Goal: Information Seeking & Learning: Check status

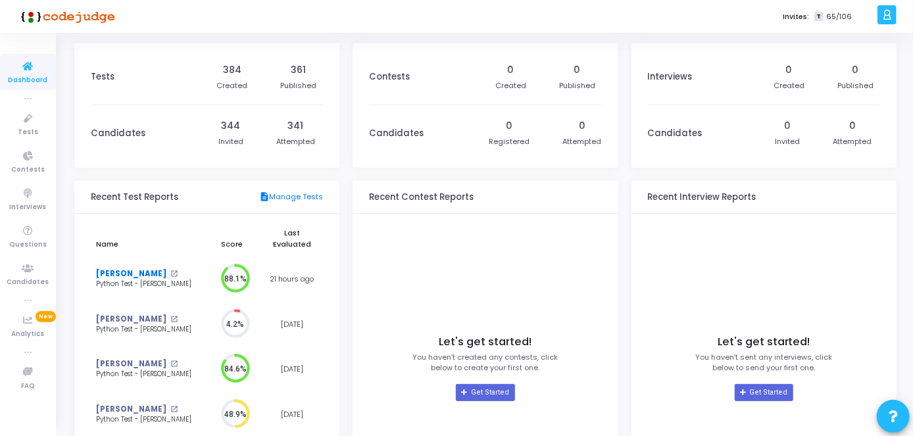
click at [142, 275] on link "[PERSON_NAME]" at bounding box center [131, 273] width 70 height 11
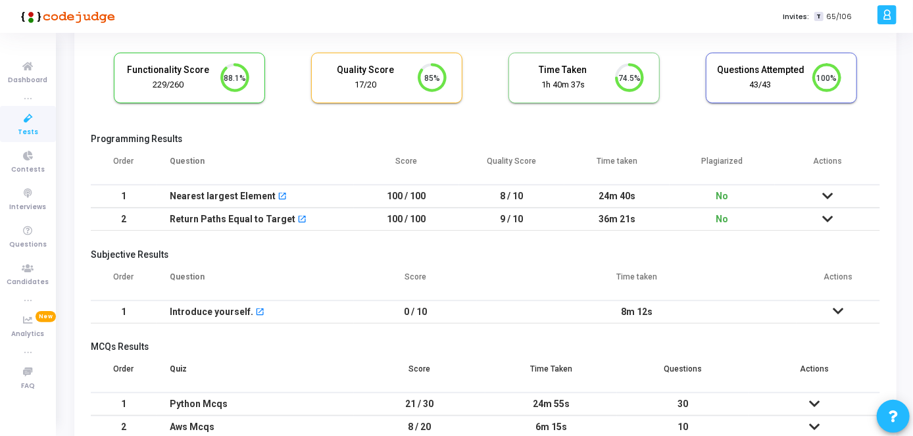
scroll to position [150, 0]
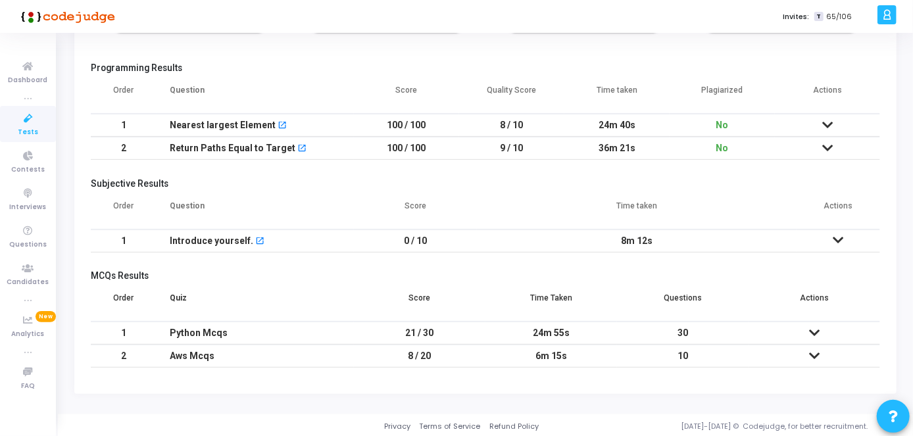
click at [816, 329] on icon at bounding box center [814, 332] width 11 height 9
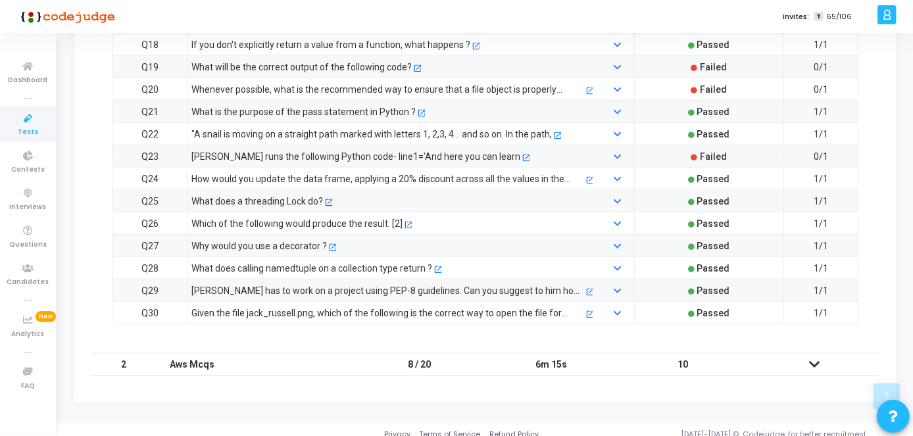
scroll to position [885, 0]
click at [409, 220] on mat-tooltip-component "Question Details" at bounding box center [406, 236] width 77 height 36
click at [406, 220] on mat-tooltip-component "Question Details" at bounding box center [406, 236] width 77 height 36
click at [618, 222] on icon at bounding box center [617, 226] width 7 height 9
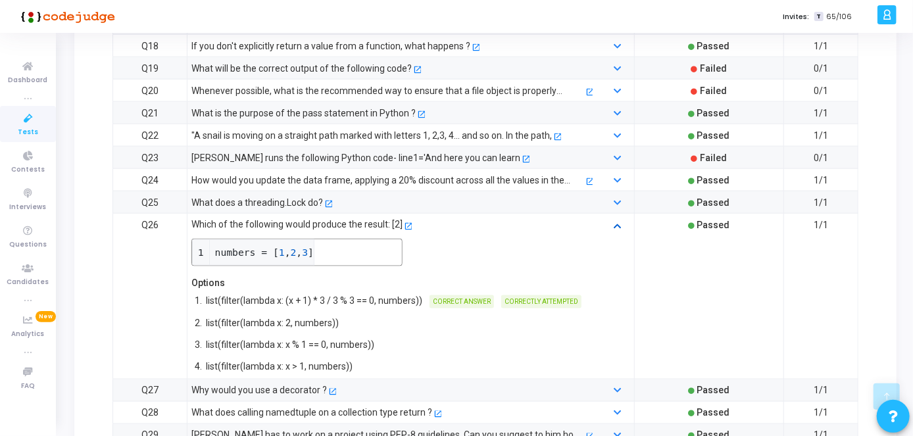
scroll to position [391, 0]
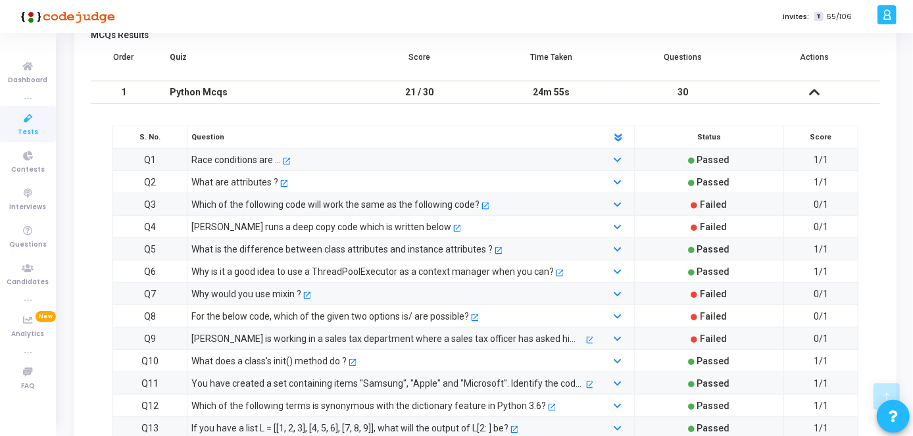
click at [30, 125] on icon at bounding box center [28, 118] width 28 height 16
